Goal: Task Accomplishment & Management: Complete application form

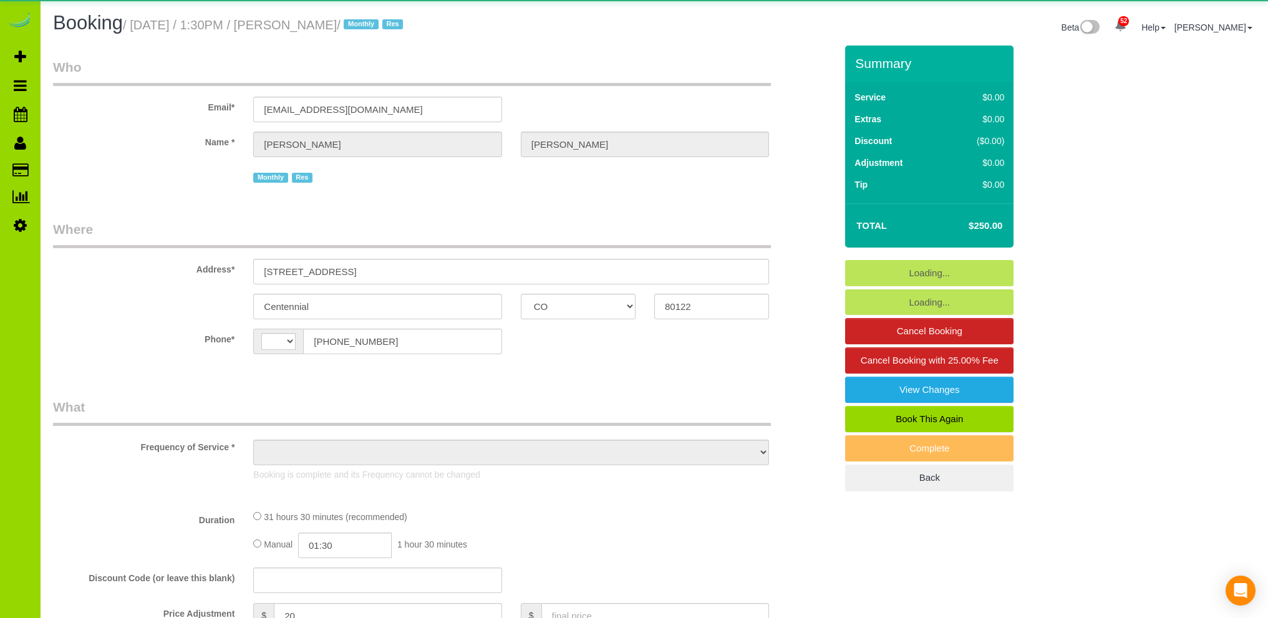
select select "CO"
select select "string:[GEOGRAPHIC_DATA]"
select select "object:900"
select select "7"
select select "spot1"
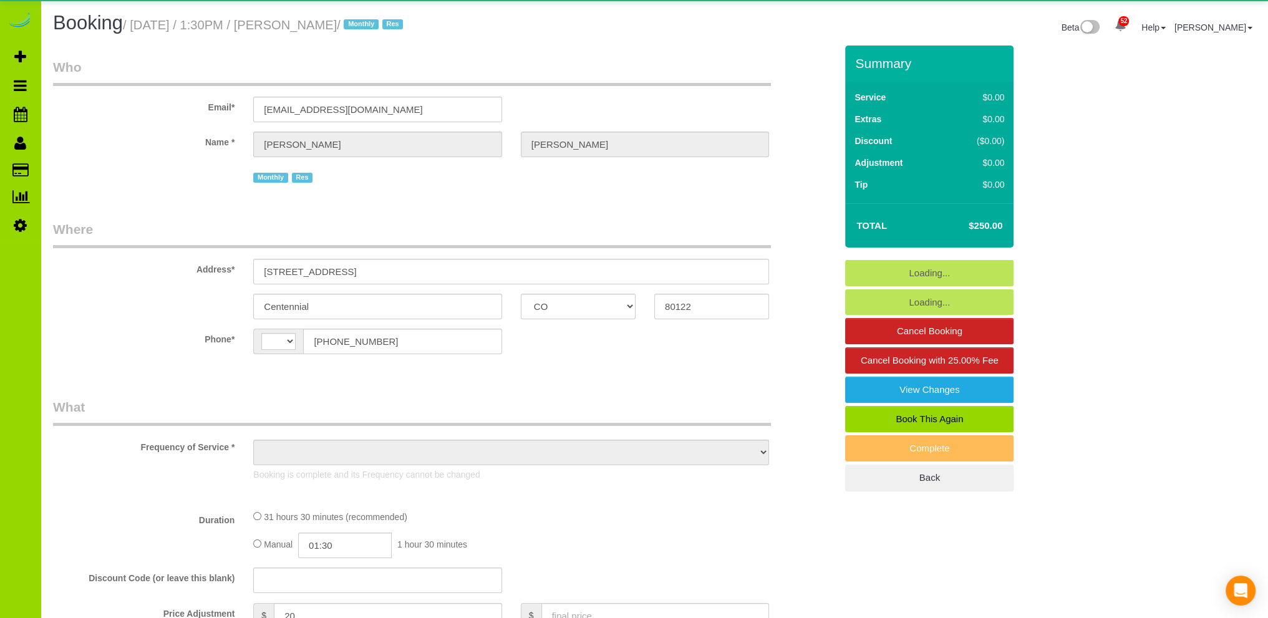
select select "number:5"
select select "number:15"
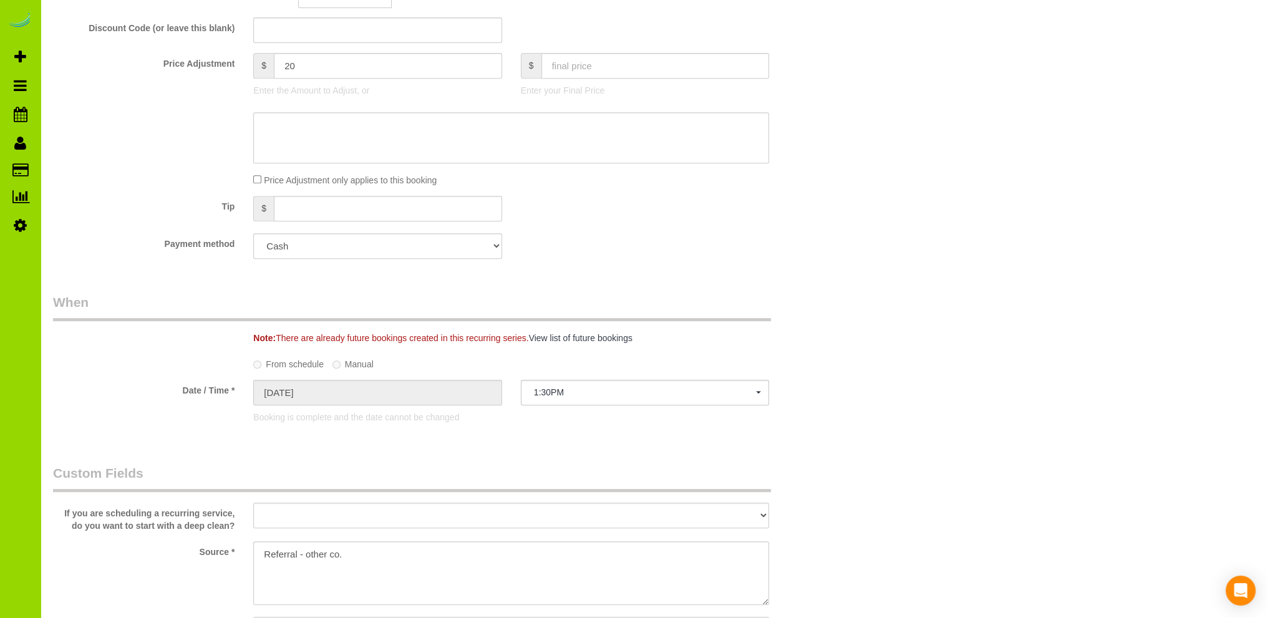
scroll to position [748, 0]
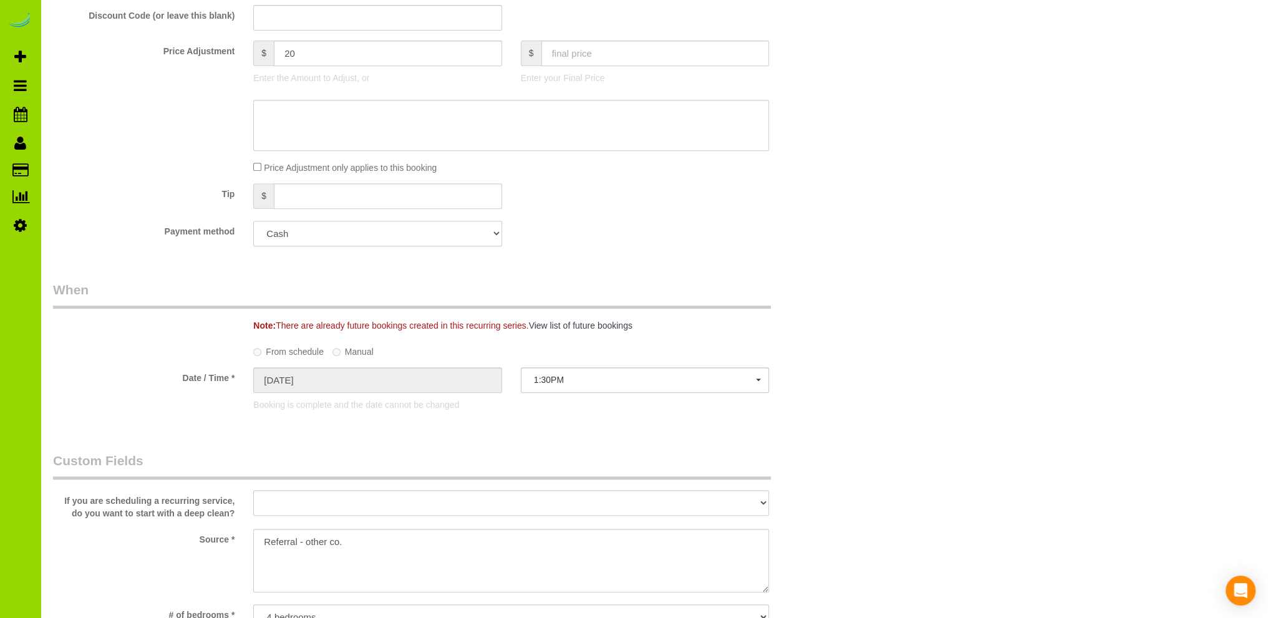
click at [320, 234] on select "Add Credit Card Cash Check Paypal" at bounding box center [377, 234] width 248 height 26
click at [551, 224] on div "Payment method Add Credit Card Cash Check Paypal" at bounding box center [444, 234] width 801 height 26
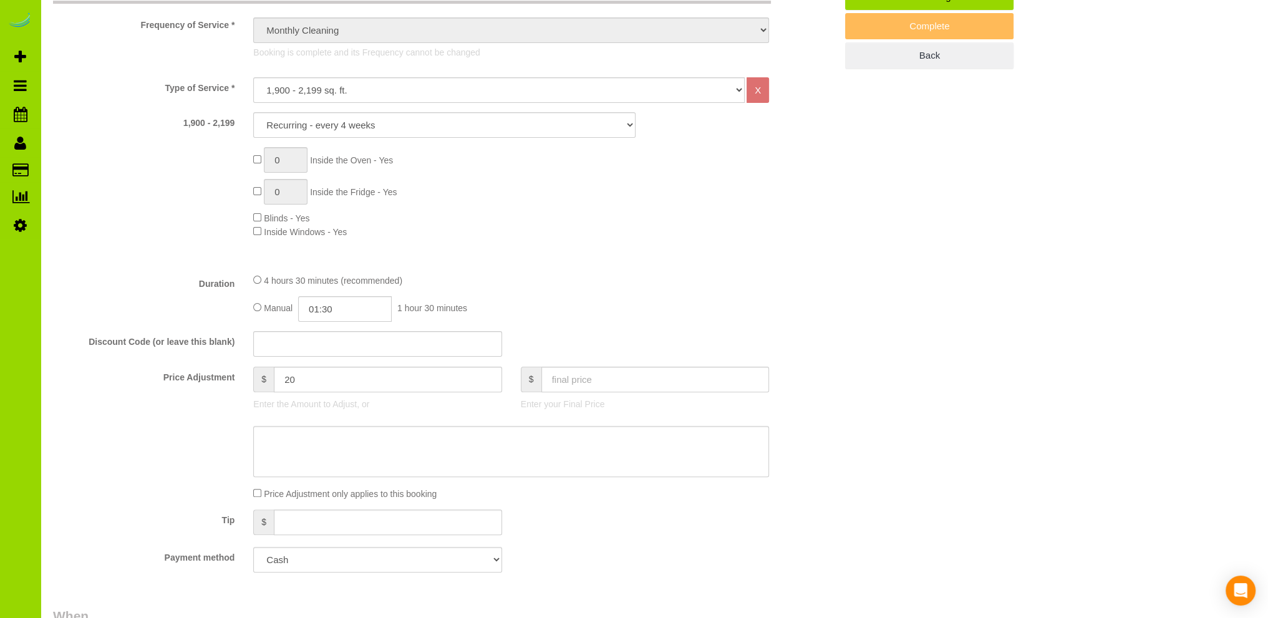
scroll to position [0, 0]
